Goal: Information Seeking & Learning: Learn about a topic

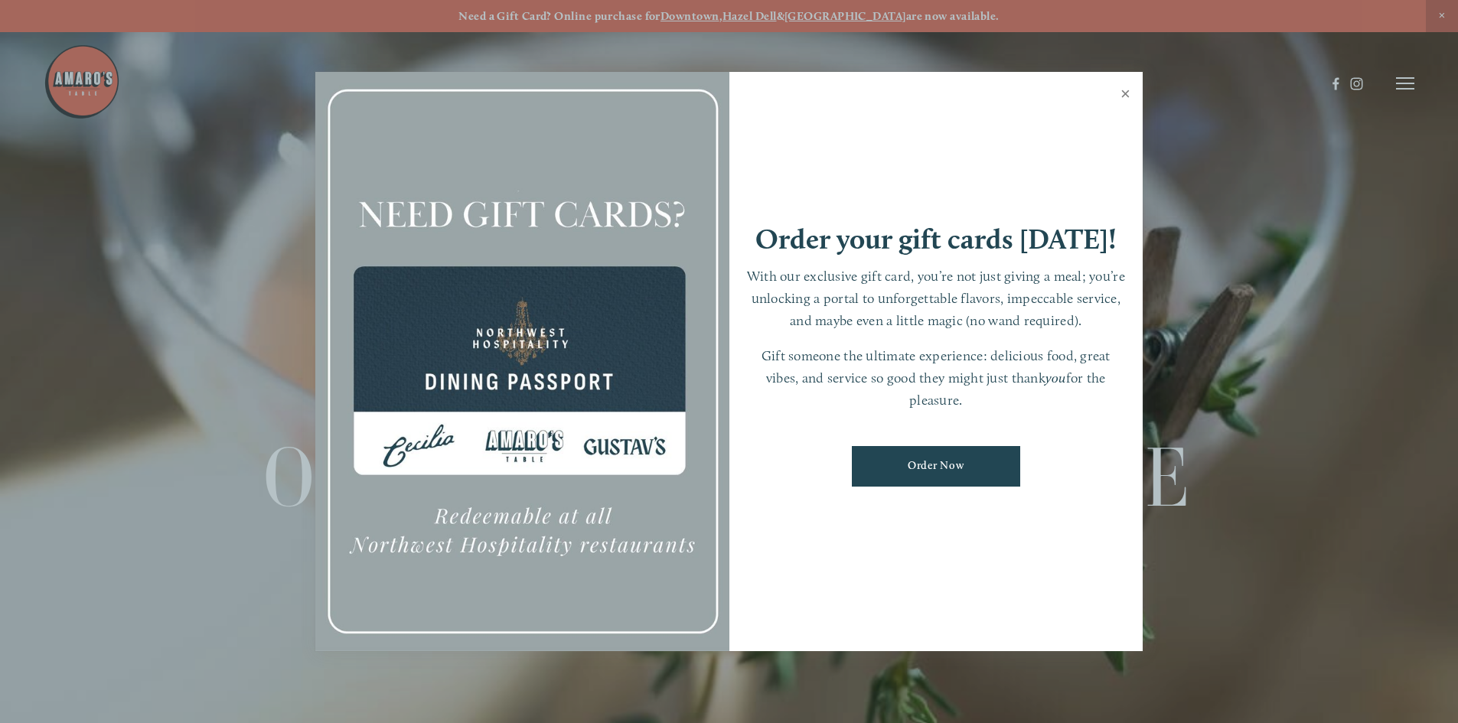
click at [1121, 88] on link "Close" at bounding box center [1126, 95] width 30 height 43
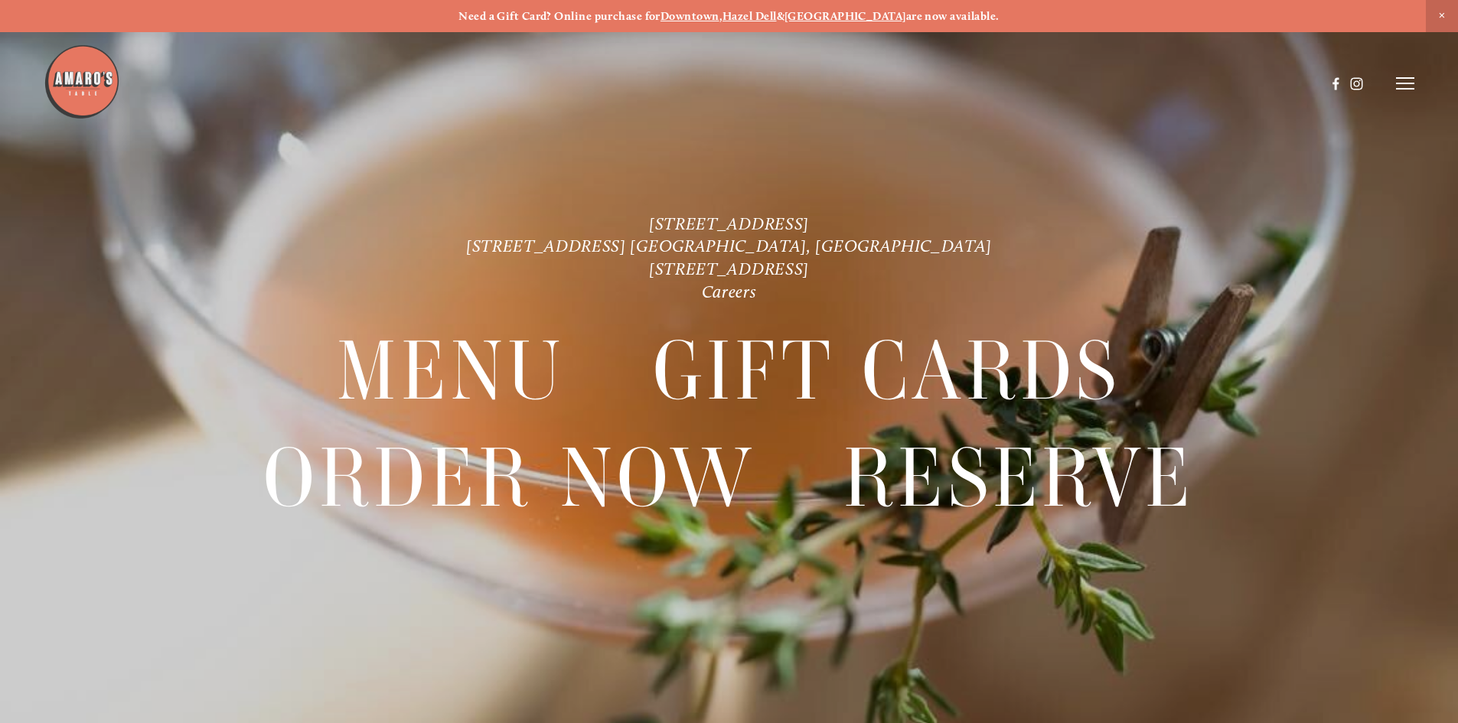
click at [1399, 84] on icon at bounding box center [1405, 84] width 18 height 14
click at [1070, 84] on span "Menu" at bounding box center [1084, 83] width 31 height 15
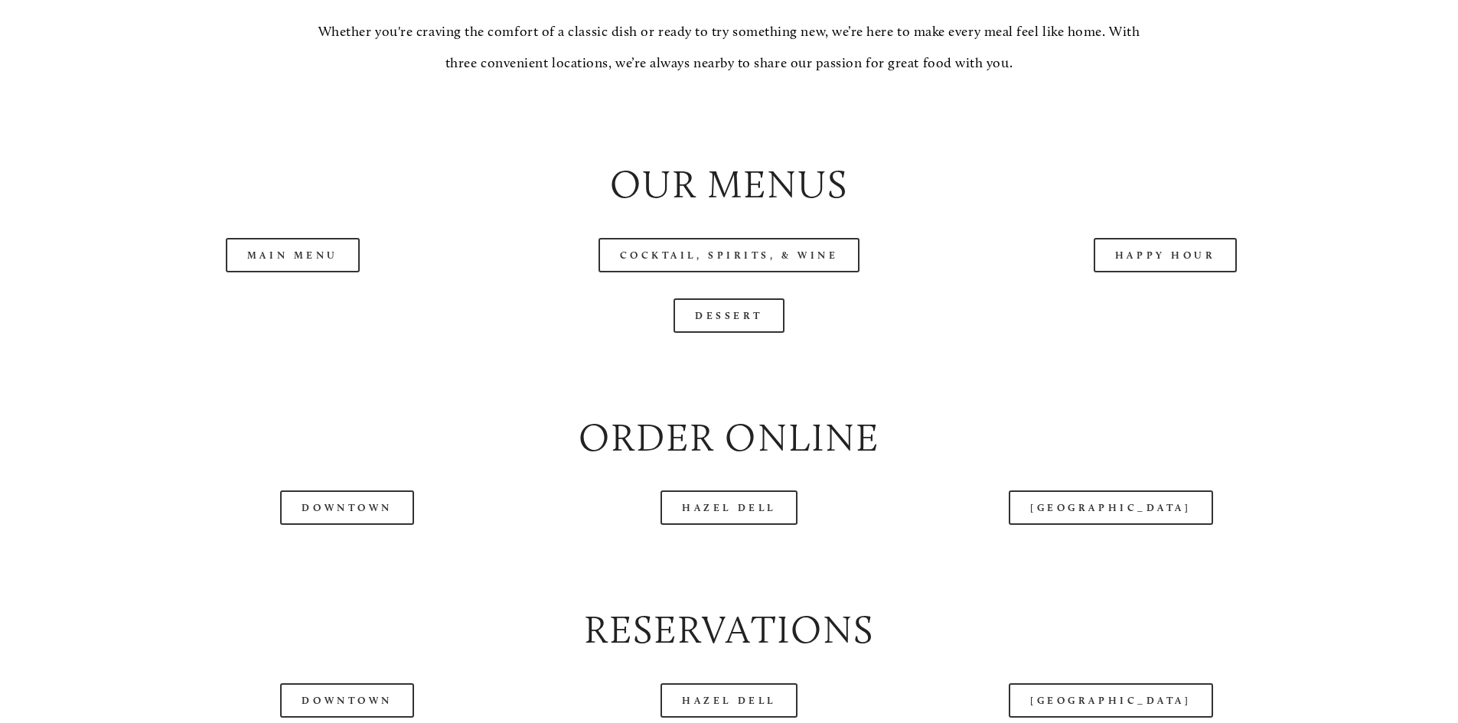
scroll to position [1706, 0]
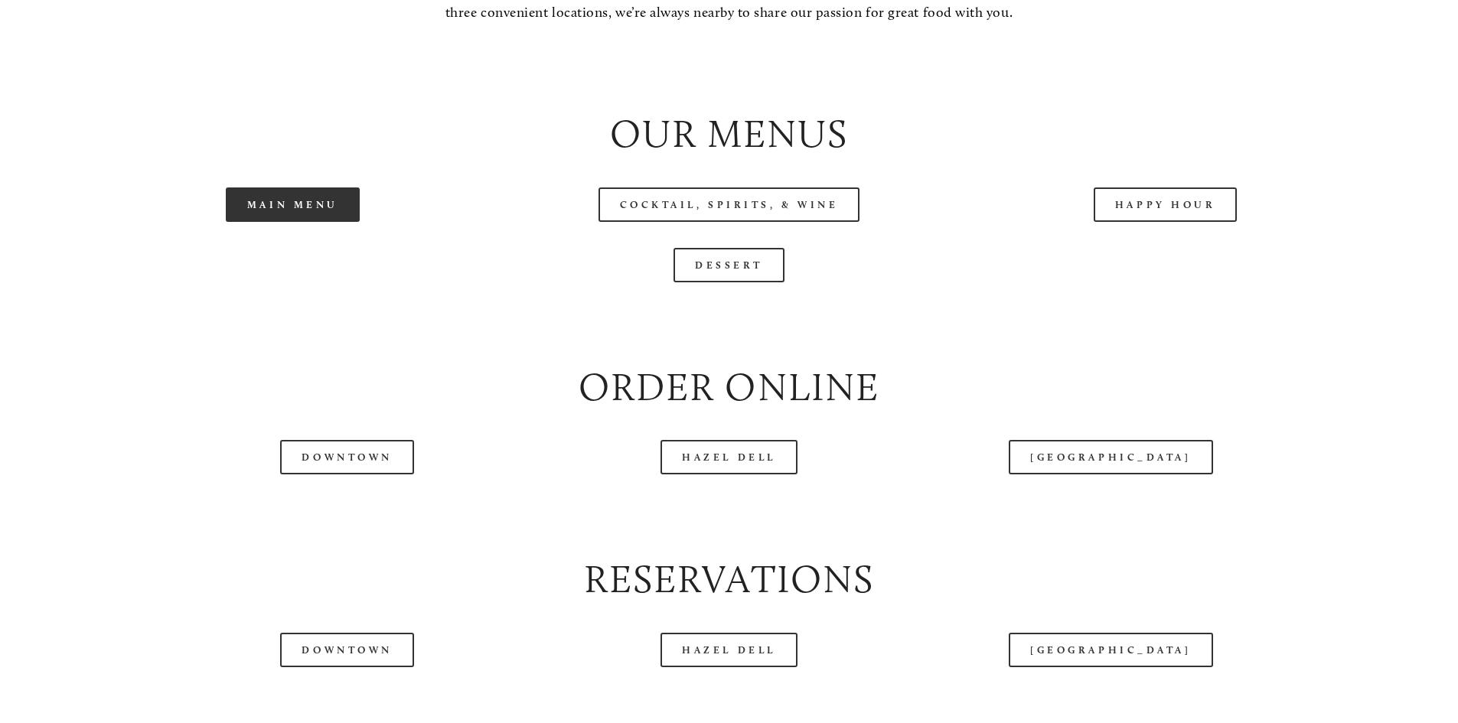
click at [342, 222] on link "Main Menu" at bounding box center [293, 205] width 134 height 34
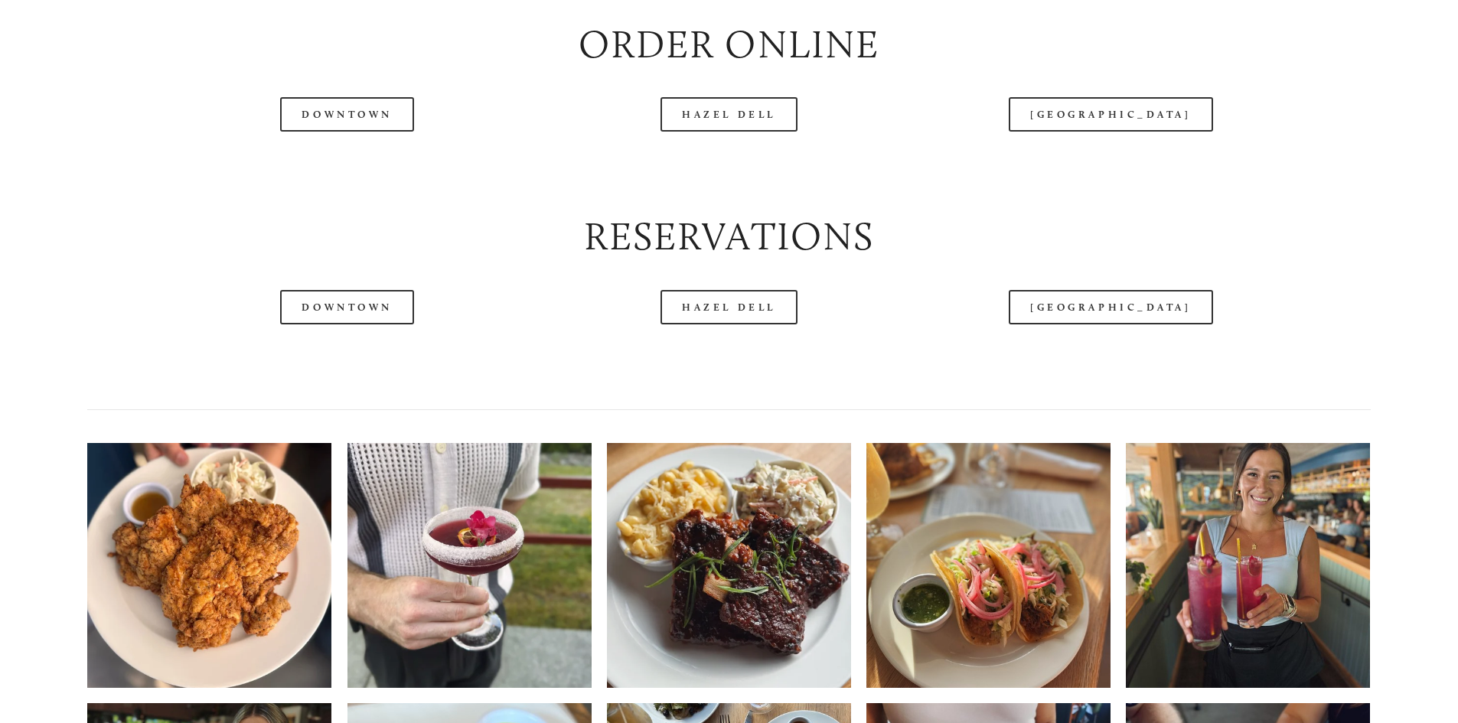
scroll to position [2120, 0]
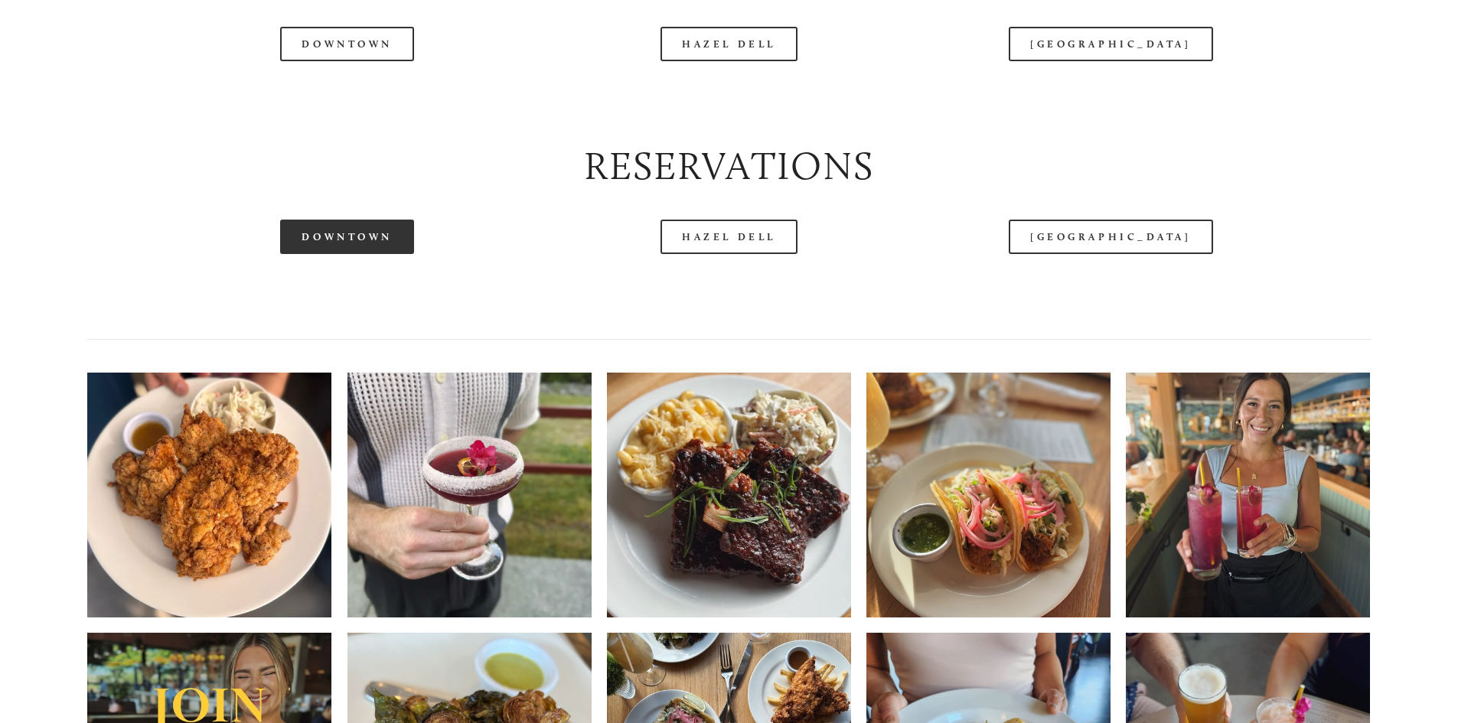
click at [350, 254] on link "Downtown" at bounding box center [346, 237] width 133 height 34
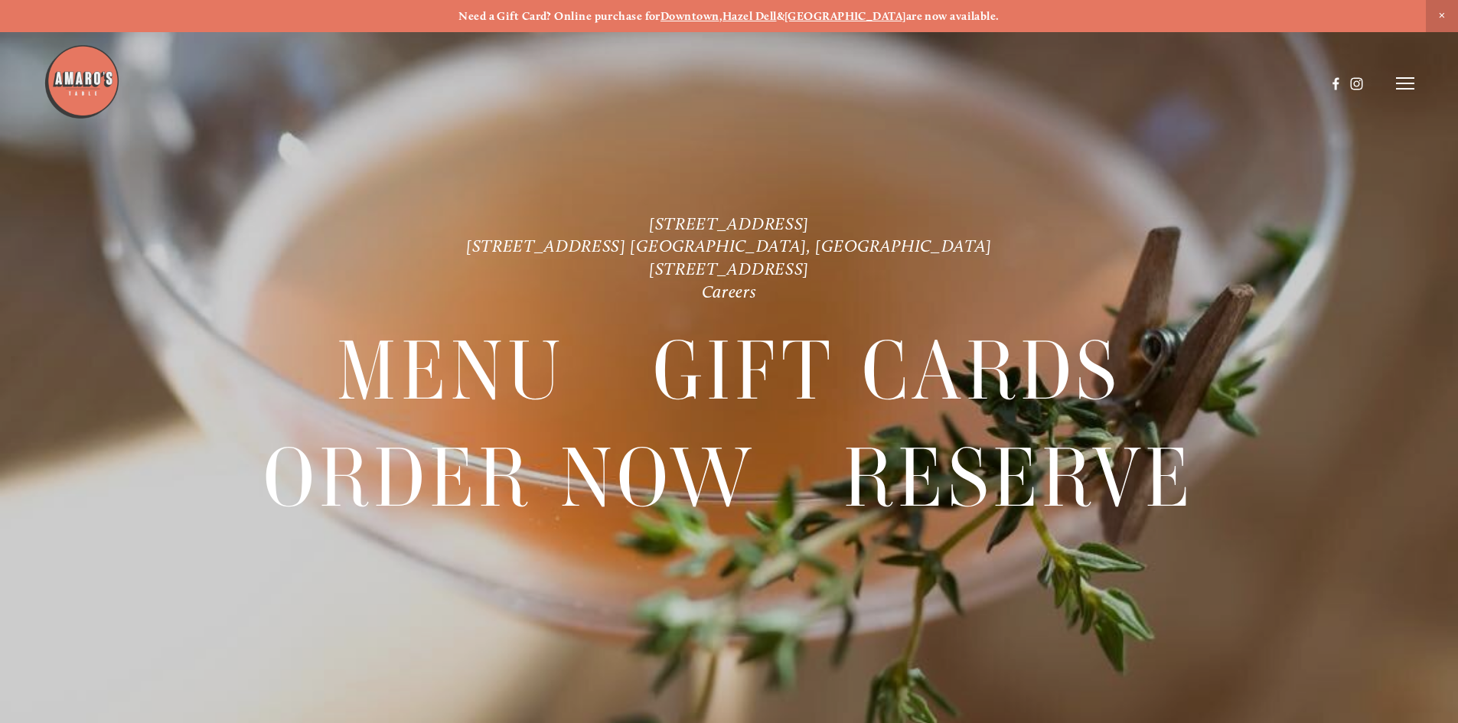
click at [1406, 89] on line at bounding box center [1405, 89] width 18 height 0
